Goal: Task Accomplishment & Management: Complete application form

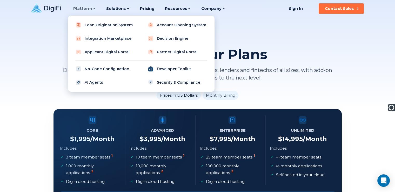
click at [168, 64] on link "Developer Toolkit" at bounding box center [177, 69] width 66 height 10
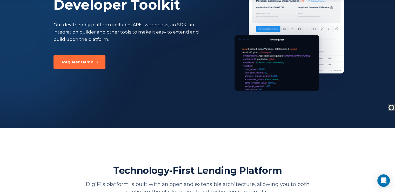
scroll to position [70, 0]
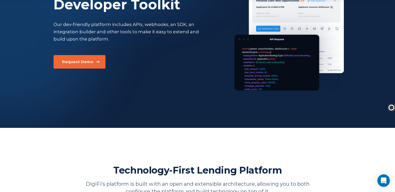
click at [67, 64] on div "Request Demo" at bounding box center [77, 61] width 31 height 5
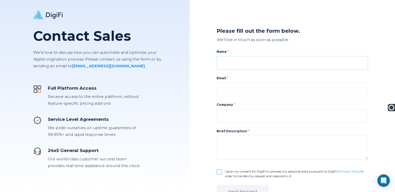
click at [227, 61] on input at bounding box center [293, 63] width 152 height 14
type input "[PERSON_NAME] falls"
type input "[EMAIL_ADDRESS][DOMAIN_NAME]"
type input "[URL][DOMAIN_NAME]"
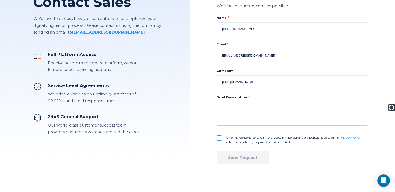
click at [236, 115] on textarea at bounding box center [293, 114] width 152 height 24
type textarea "developer tool kit requested to set up useful portal to offer administrative se…"
click at [217, 139] on input "I give my consent for DigiFi to process my personal data pursuant to DigiFi’s P…" at bounding box center [219, 137] width 5 height 5
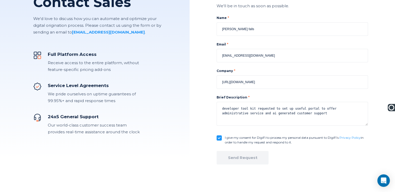
checkbox input "true"
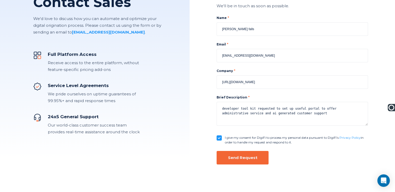
drag, startPoint x: 239, startPoint y: 157, endPoint x: 227, endPoint y: 159, distance: 12.6
click at [227, 159] on button "Send Request" at bounding box center [243, 158] width 52 height 14
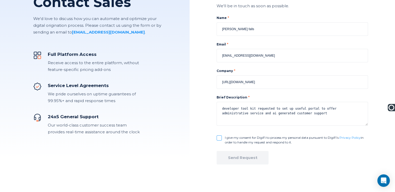
checkbox input "false"
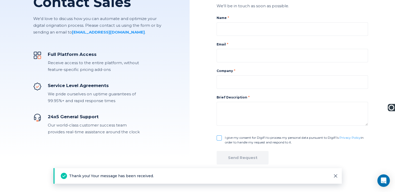
scroll to position [0, 0]
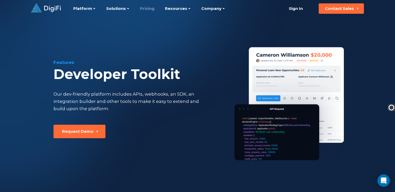
click at [146, 7] on link "Pricing" at bounding box center [147, 8] width 15 height 17
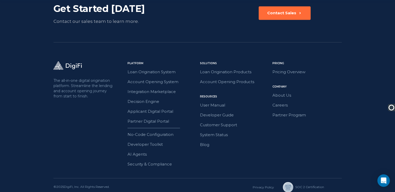
scroll to position [770, 0]
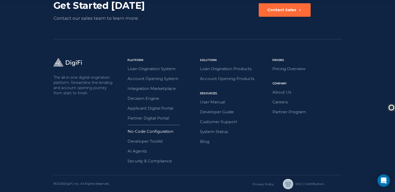
click at [137, 129] on link "No-Code Configuration" at bounding box center [162, 131] width 69 height 7
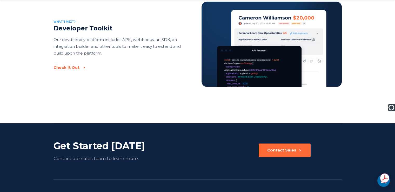
scroll to position [832, 0]
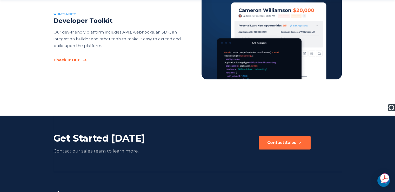
click at [65, 59] on div "Check It Out" at bounding box center [67, 59] width 26 height 5
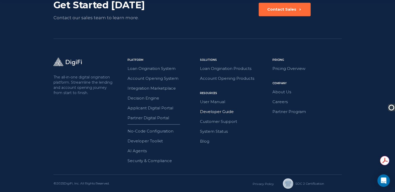
click at [208, 110] on link "Developer Guide" at bounding box center [234, 111] width 69 height 7
